Goal: Task Accomplishment & Management: Use online tool/utility

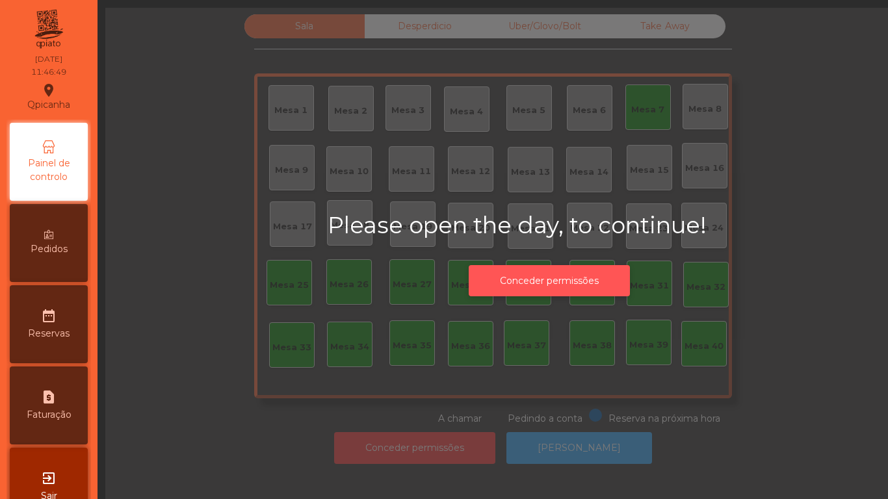
click at [568, 278] on button "Conceder permissões" at bounding box center [549, 281] width 161 height 32
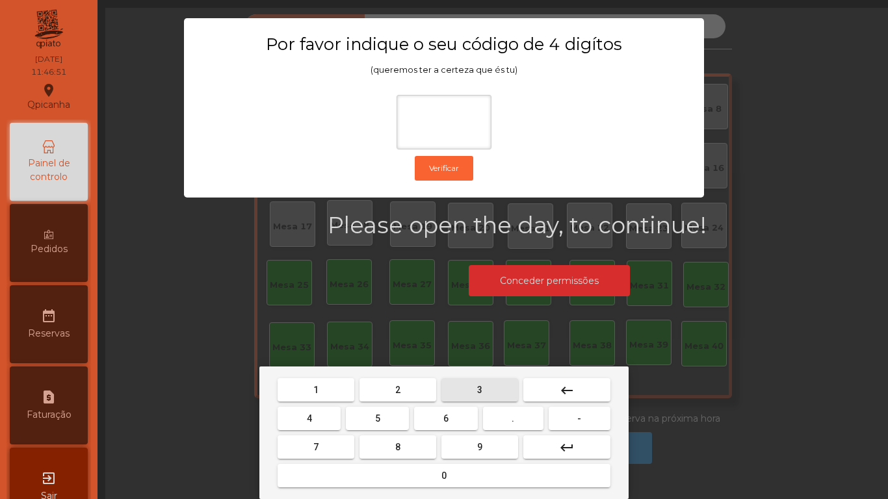
click at [456, 397] on button "3" at bounding box center [479, 389] width 77 height 23
click at [389, 415] on button "5" at bounding box center [377, 418] width 63 height 23
click at [316, 389] on span "1" at bounding box center [315, 390] width 5 height 10
click at [387, 380] on button "2" at bounding box center [398, 389] width 77 height 23
type input "****"
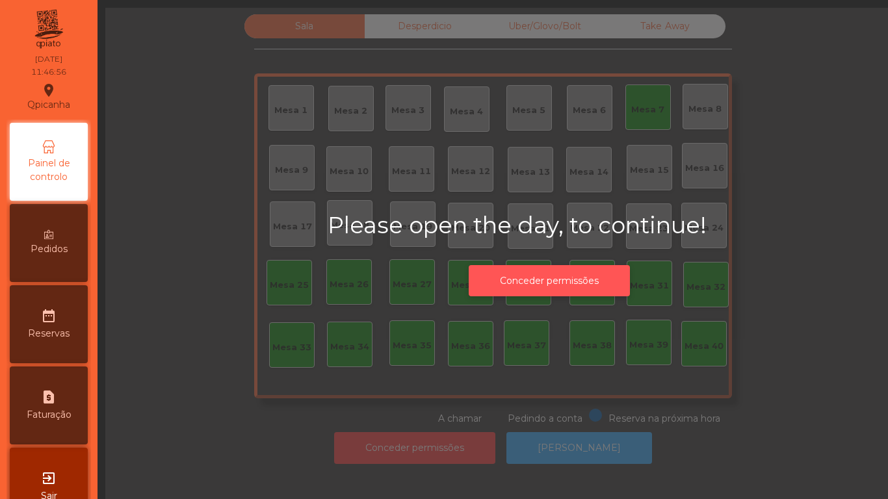
click at [584, 265] on button "Conceder permissões" at bounding box center [549, 281] width 161 height 32
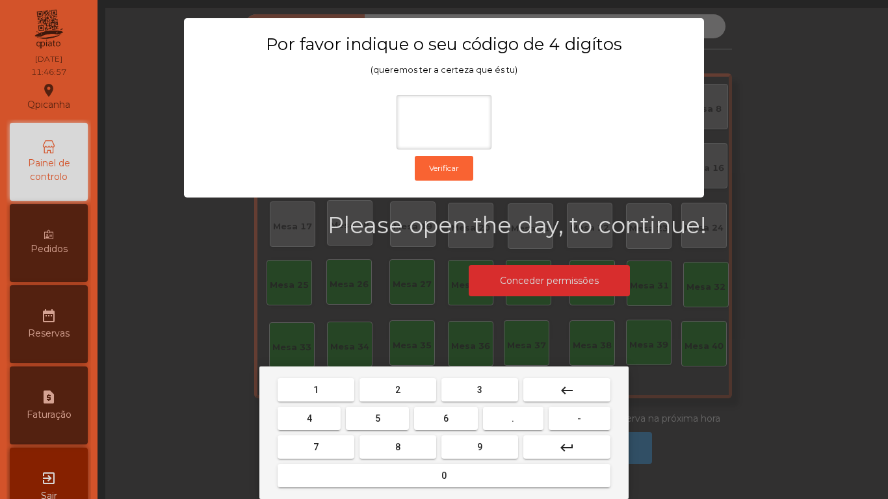
click at [457, 416] on button "6" at bounding box center [445, 418] width 63 height 23
click at [387, 415] on button "5" at bounding box center [377, 418] width 63 height 23
click at [323, 380] on button "1" at bounding box center [316, 389] width 77 height 23
click at [402, 383] on button "2" at bounding box center [398, 389] width 77 height 23
type input "****"
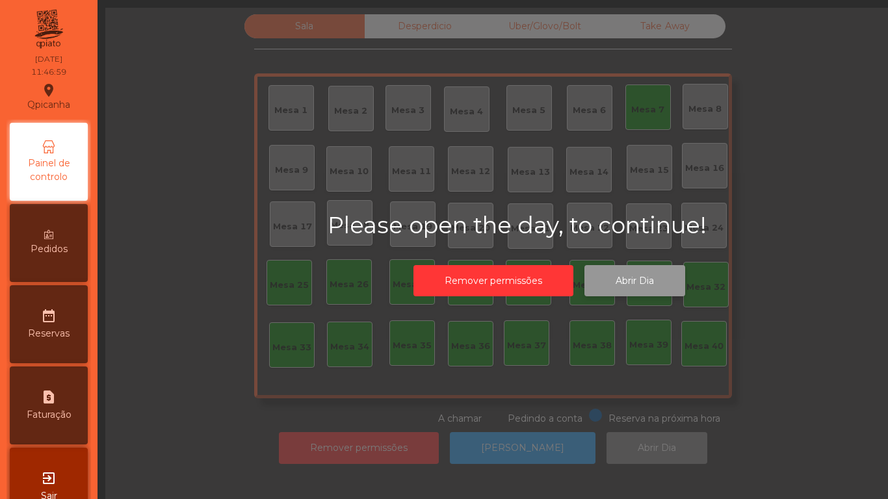
click at [644, 274] on button "Abrir Dia" at bounding box center [634, 281] width 101 height 32
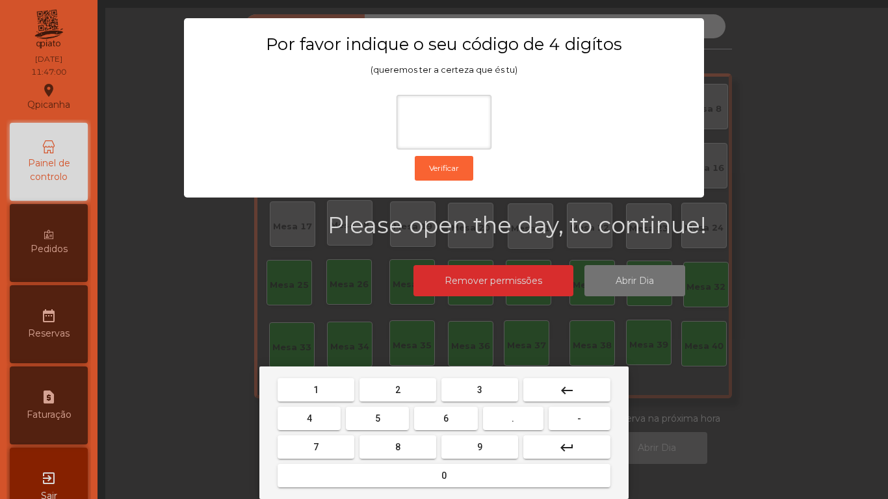
click at [446, 418] on span "6" at bounding box center [445, 418] width 5 height 10
click at [378, 417] on span "5" at bounding box center [377, 418] width 5 height 10
click at [324, 378] on button "1" at bounding box center [316, 389] width 77 height 23
click at [415, 386] on button "2" at bounding box center [398, 389] width 77 height 23
type input "****"
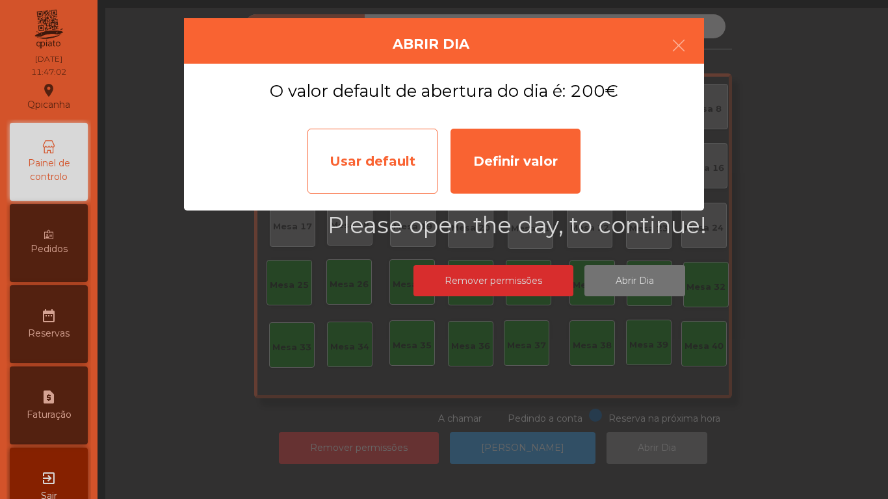
click at [387, 160] on div "Usar default" at bounding box center [373, 161] width 130 height 65
